Goal: Browse casually

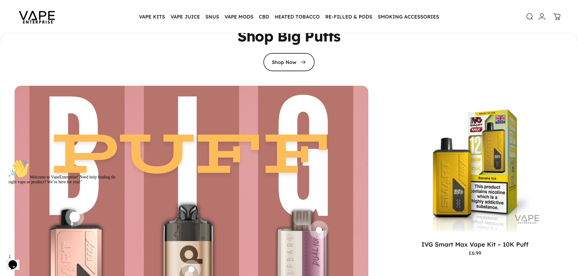
scroll to position [1394, 0]
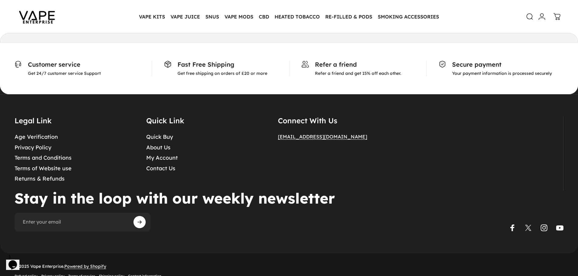
scroll to position [3121, 0]
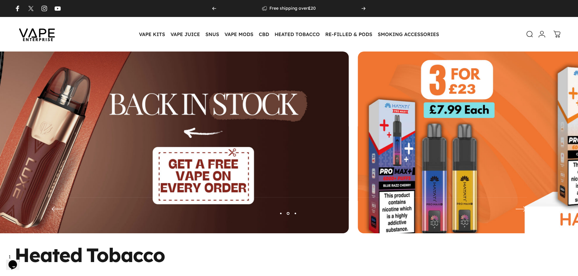
click at [57, 140] on img at bounding box center [77, 147] width 544 height 191
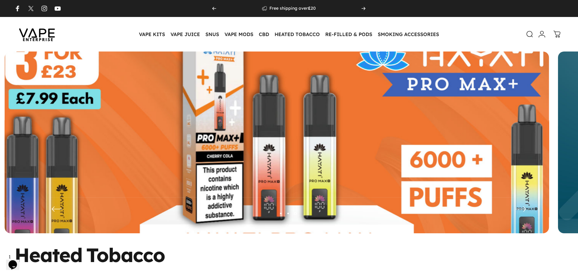
click at [66, 138] on img at bounding box center [277, 147] width 708 height 249
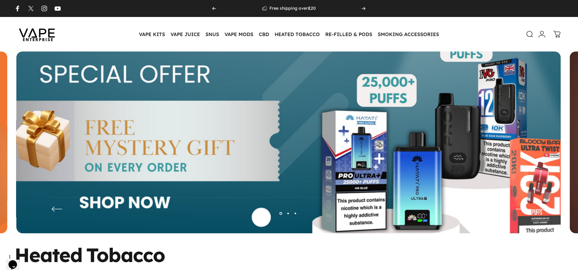
click at [358, 139] on img at bounding box center [289, 147] width 708 height 249
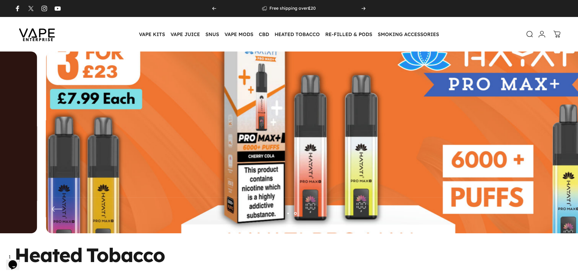
click at [437, 133] on img at bounding box center [318, 147] width 708 height 249
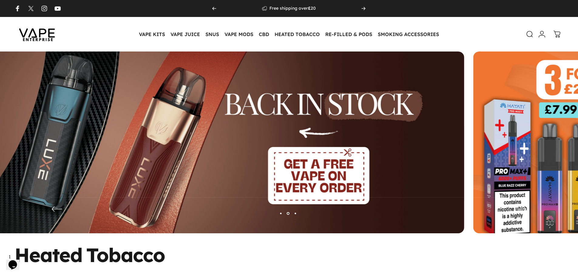
click at [233, 136] on img at bounding box center [192, 147] width 544 height 191
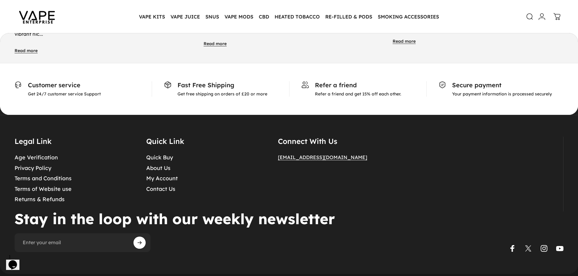
scroll to position [3093, 0]
